Goal: Obtain resource: Obtain resource

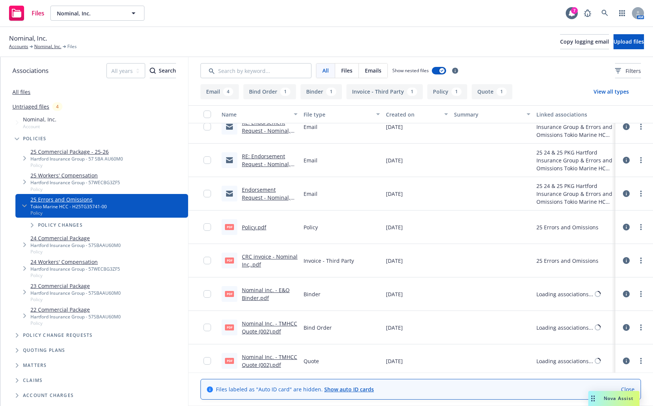
scroll to position [52, 0]
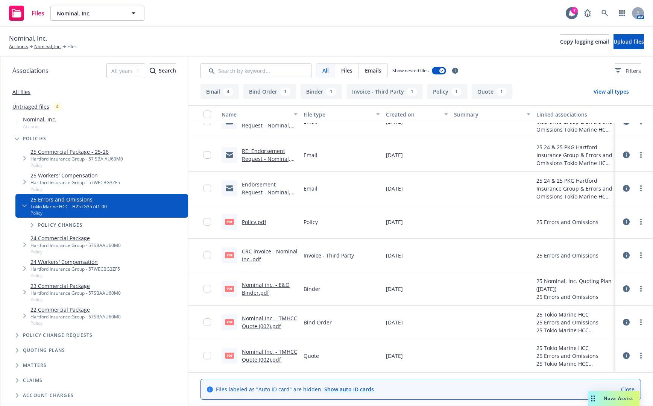
click at [280, 181] on link "Endorsement Request - Nominal, Inc. - Policy #H25TG35741-00" at bounding box center [266, 196] width 49 height 31
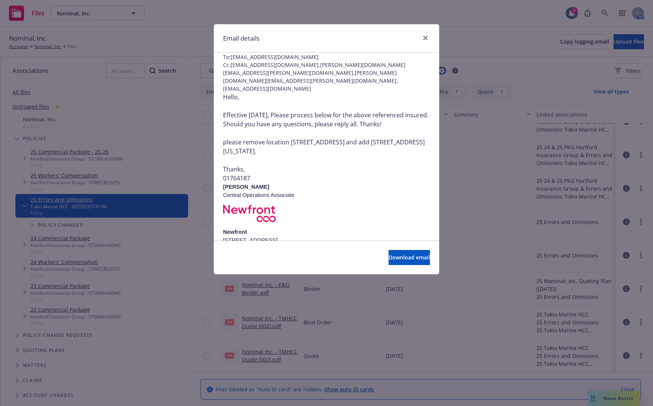
scroll to position [0, 0]
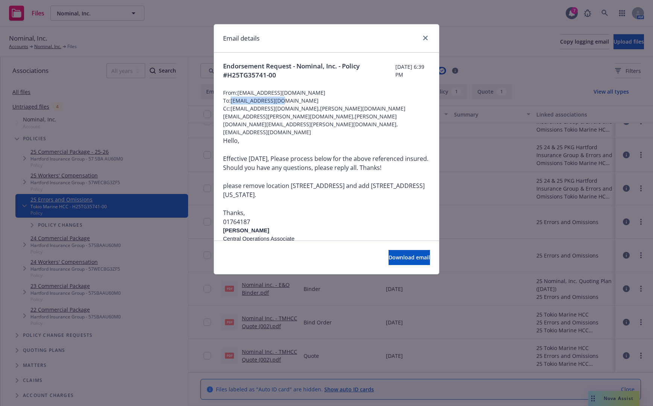
drag, startPoint x: 285, startPoint y: 102, endPoint x: 232, endPoint y: 100, distance: 52.3
click at [232, 100] on span "To: [EMAIL_ADDRESS][DOMAIN_NAME]" at bounding box center [326, 101] width 207 height 8
copy span "[EMAIL_ADDRESS][DOMAIN_NAME]"
click at [422, 35] on link "close" at bounding box center [425, 37] width 9 height 9
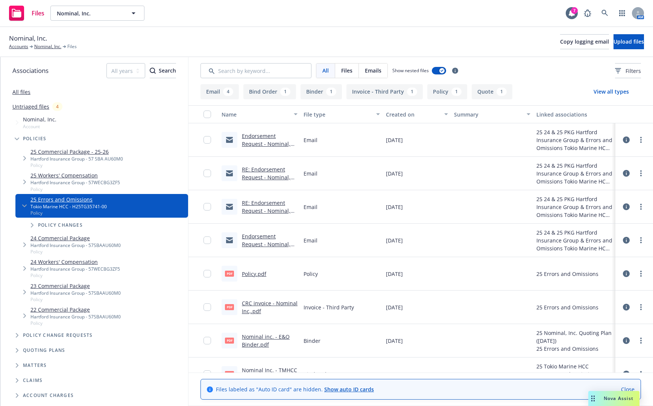
drag, startPoint x: 0, startPoint y: 0, endPoint x: 200, endPoint y: 3, distance: 199.8
click at [175, 20] on div "Files Nominal, Inc. Nominal, Inc. 7 AM" at bounding box center [326, 13] width 653 height 27
